Goal: Task Accomplishment & Management: Use online tool/utility

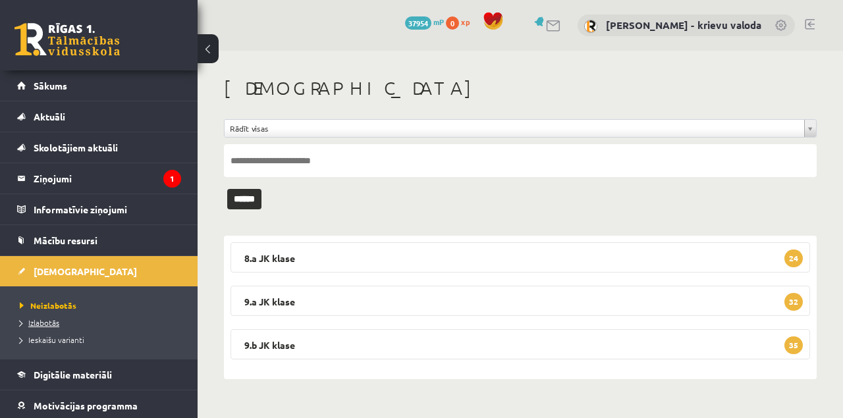
click at [43, 323] on span "Izlabotās" at bounding box center [40, 322] width 40 height 11
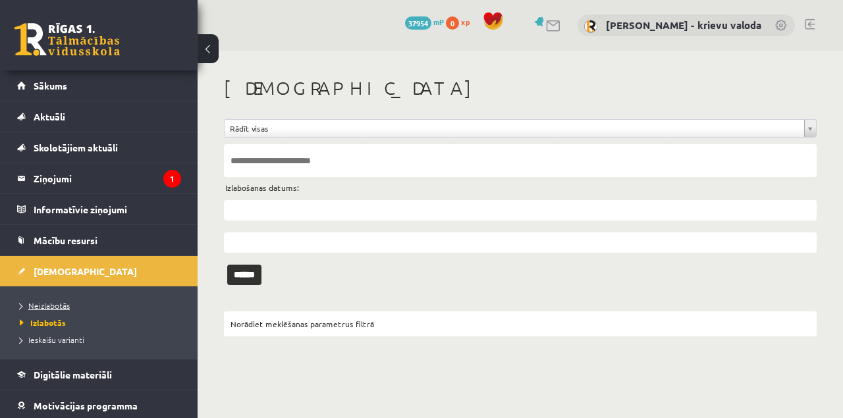
click at [51, 306] on span "Neizlabotās" at bounding box center [45, 305] width 50 height 11
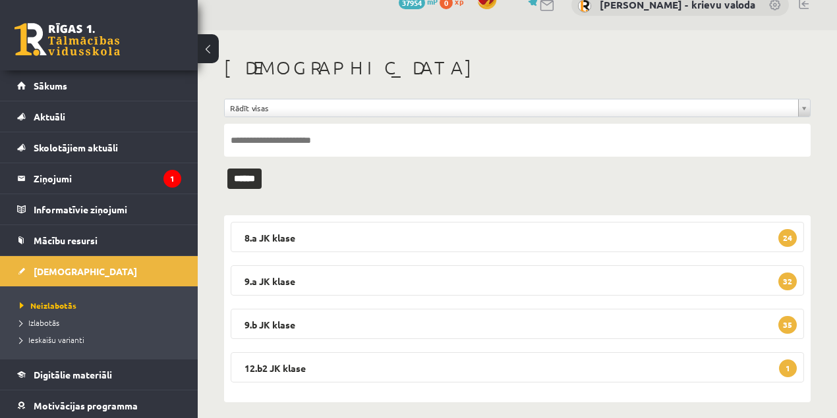
scroll to position [30, 0]
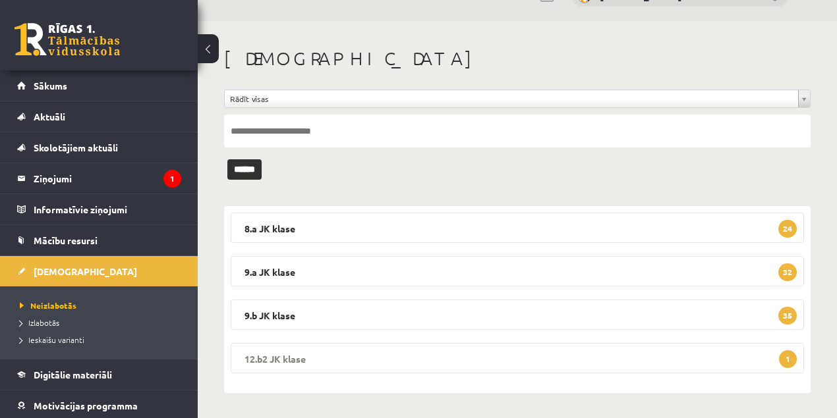
click at [263, 358] on legend "12.b2 JK klase 1" at bounding box center [517, 358] width 573 height 30
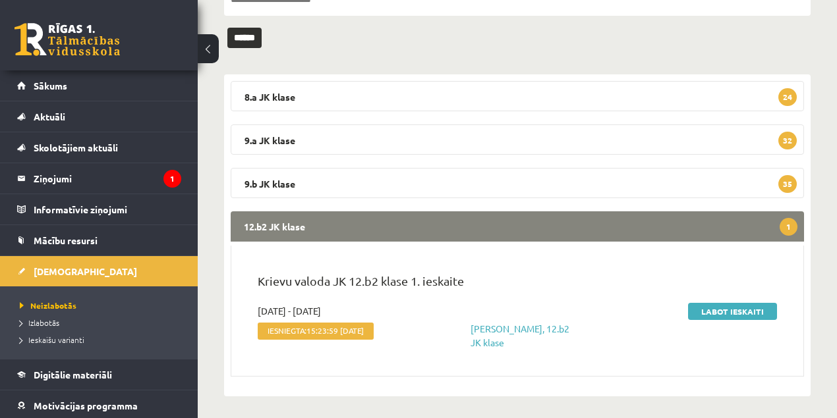
scroll to position [165, 0]
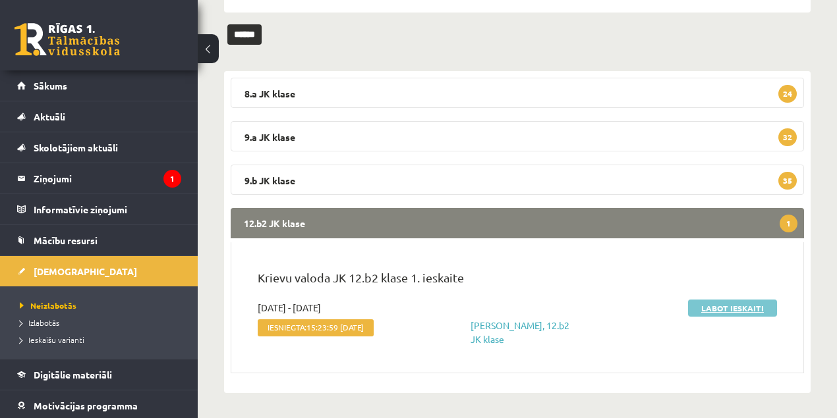
click at [734, 308] on link "Labot ieskaiti" at bounding box center [732, 308] width 89 height 17
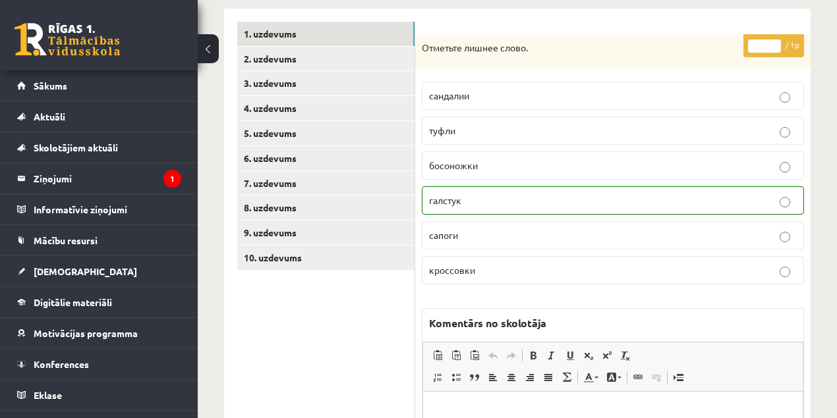
scroll to position [219, 0]
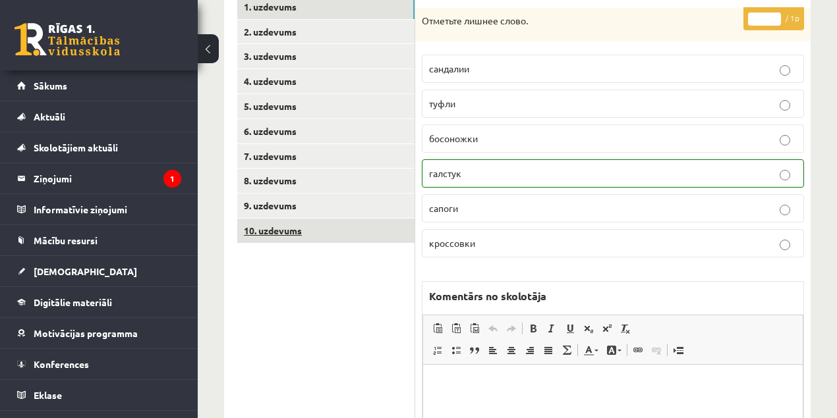
click at [278, 229] on link "10. uzdevums" at bounding box center [325, 231] width 177 height 24
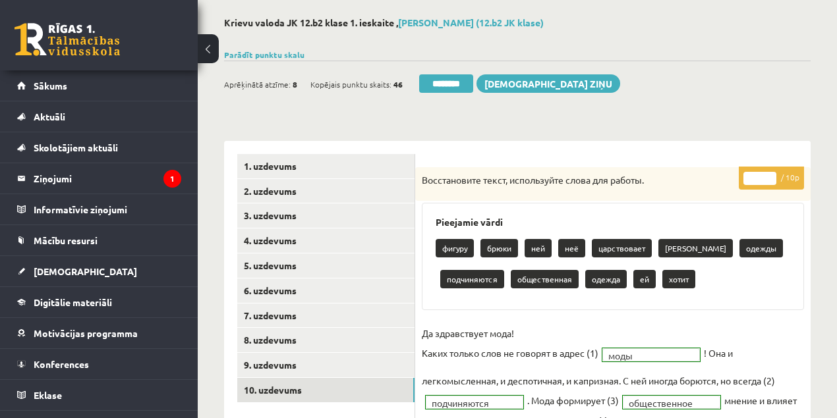
scroll to position [43, 0]
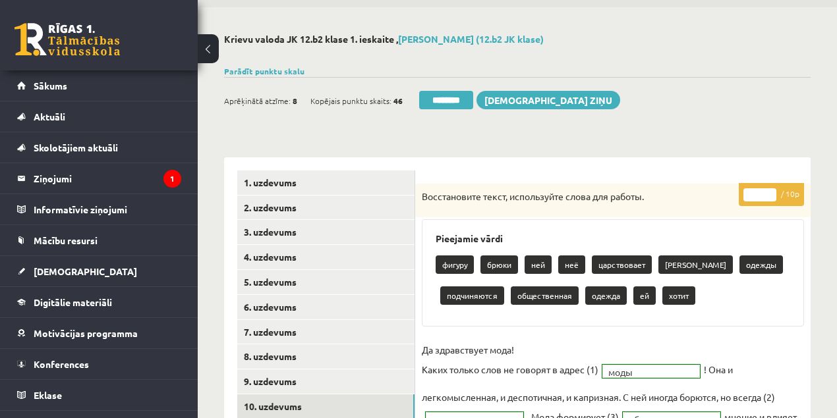
type input "*"
click at [769, 190] on input "*" at bounding box center [759, 194] width 33 height 13
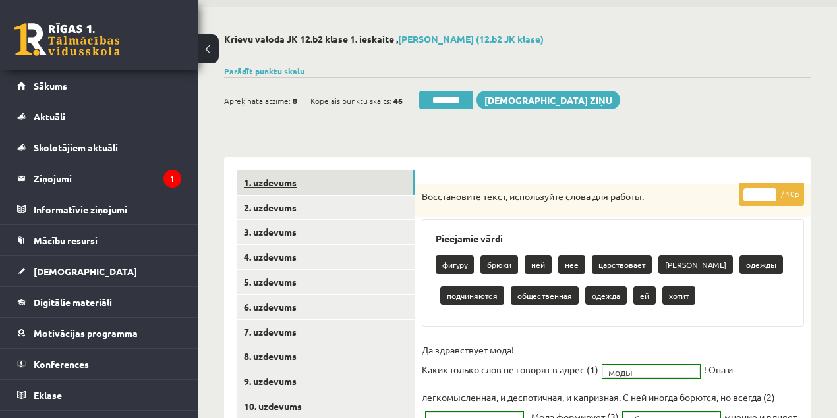
click at [258, 184] on link "1. uzdevums" at bounding box center [325, 183] width 177 height 24
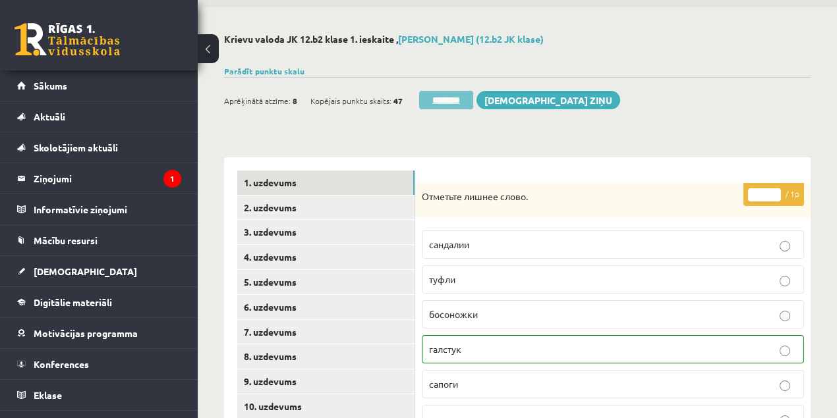
click at [454, 99] on input "********" at bounding box center [446, 100] width 54 height 18
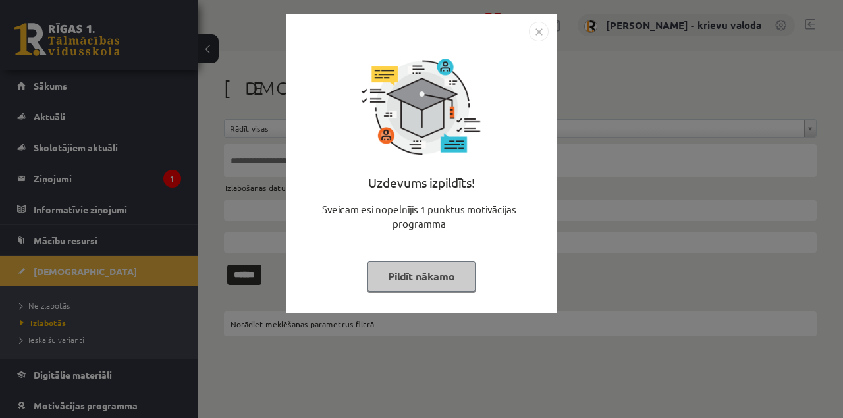
click at [453, 278] on button "Pildīt nākamo" at bounding box center [422, 276] width 108 height 30
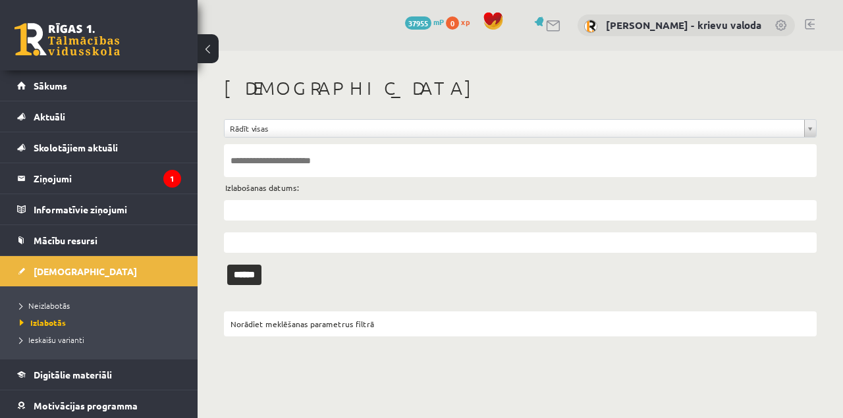
click at [810, 24] on link at bounding box center [810, 24] width 10 height 11
